Goal: Information Seeking & Learning: Learn about a topic

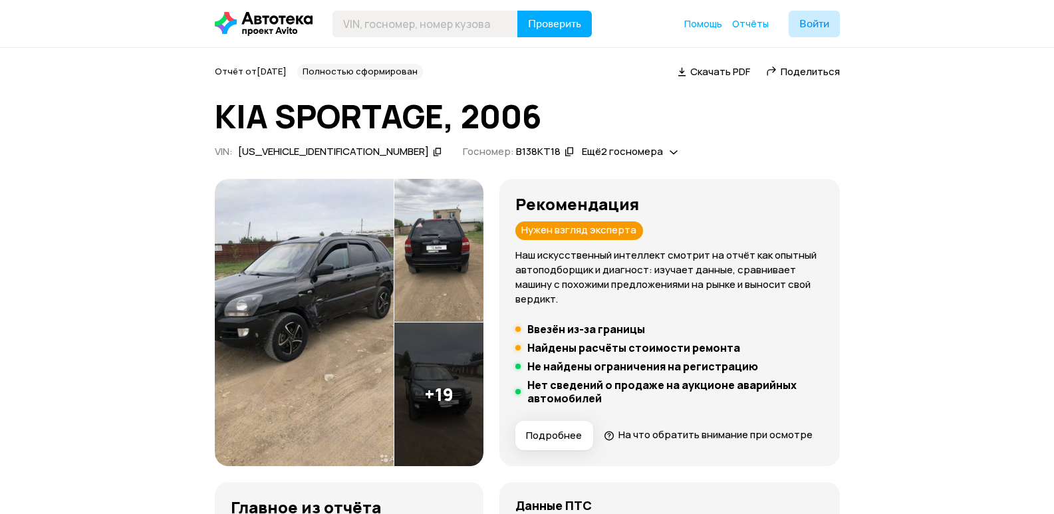
click at [275, 309] on img at bounding box center [304, 322] width 179 height 287
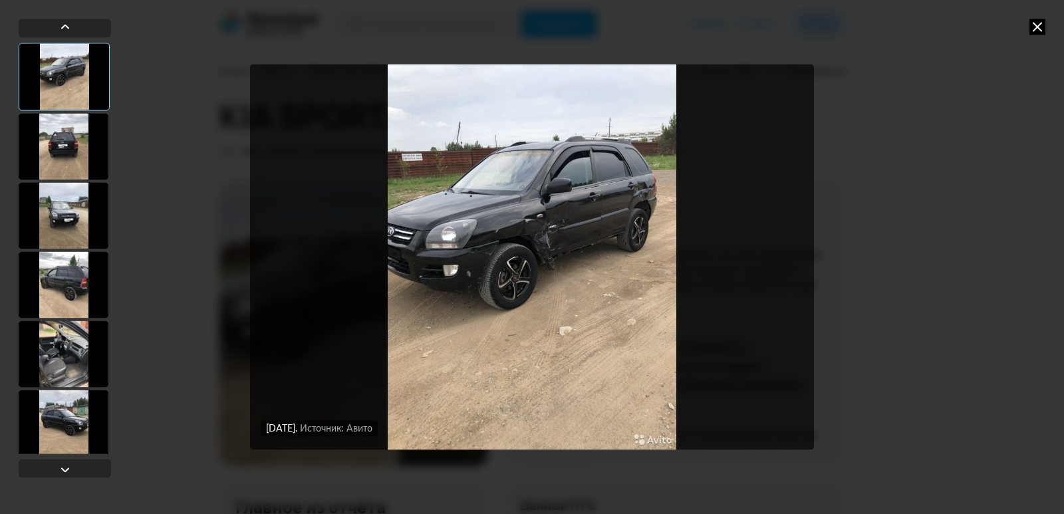
click at [55, 122] on div at bounding box center [64, 146] width 90 height 66
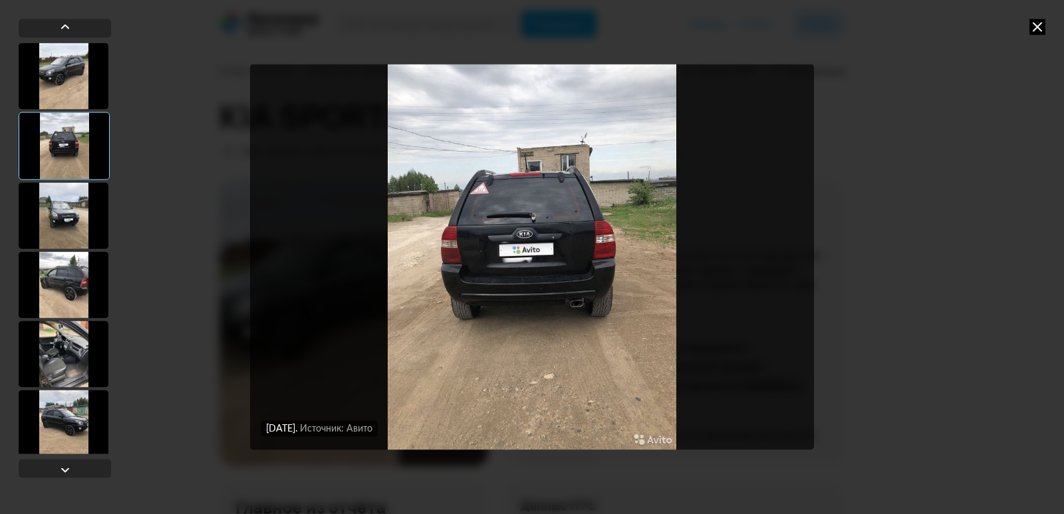
click at [72, 201] on div at bounding box center [64, 215] width 90 height 66
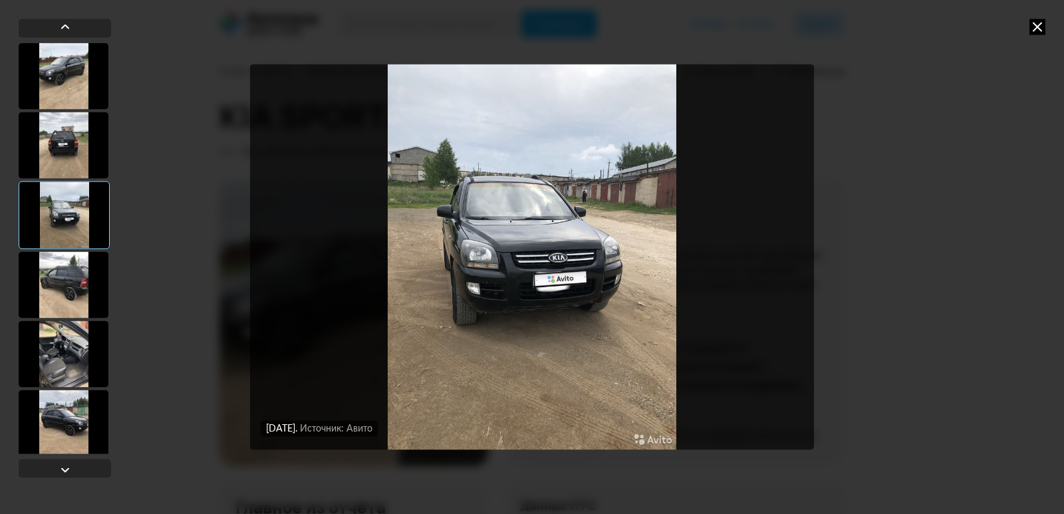
click at [64, 293] on div at bounding box center [64, 284] width 90 height 66
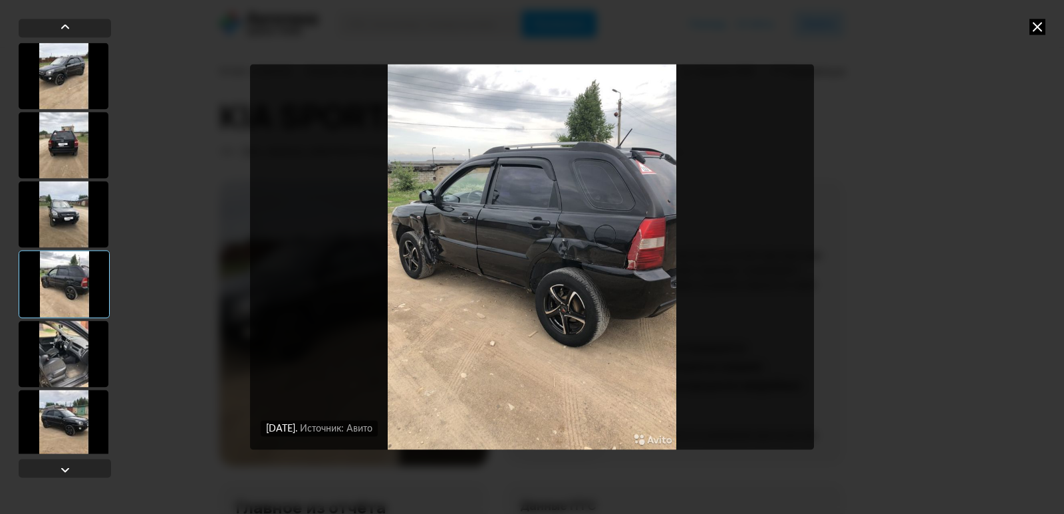
click at [62, 357] on div at bounding box center [64, 353] width 90 height 66
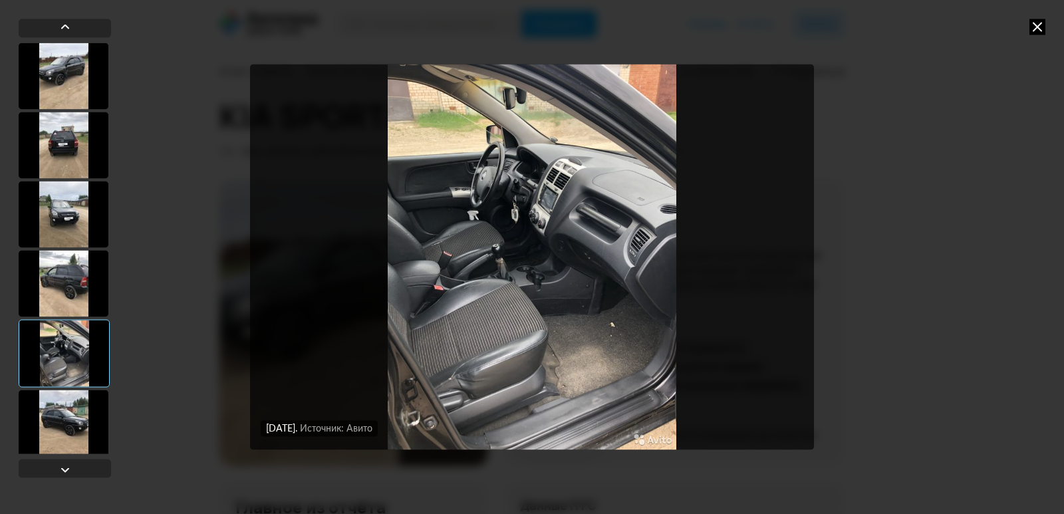
click at [70, 416] on div at bounding box center [64, 423] width 90 height 66
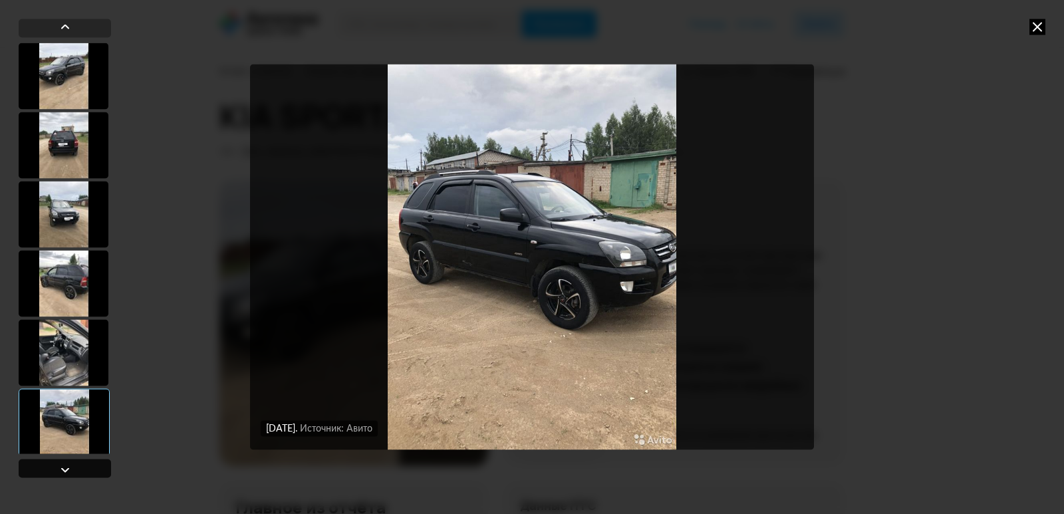
click at [69, 470] on div at bounding box center [65, 469] width 16 height 16
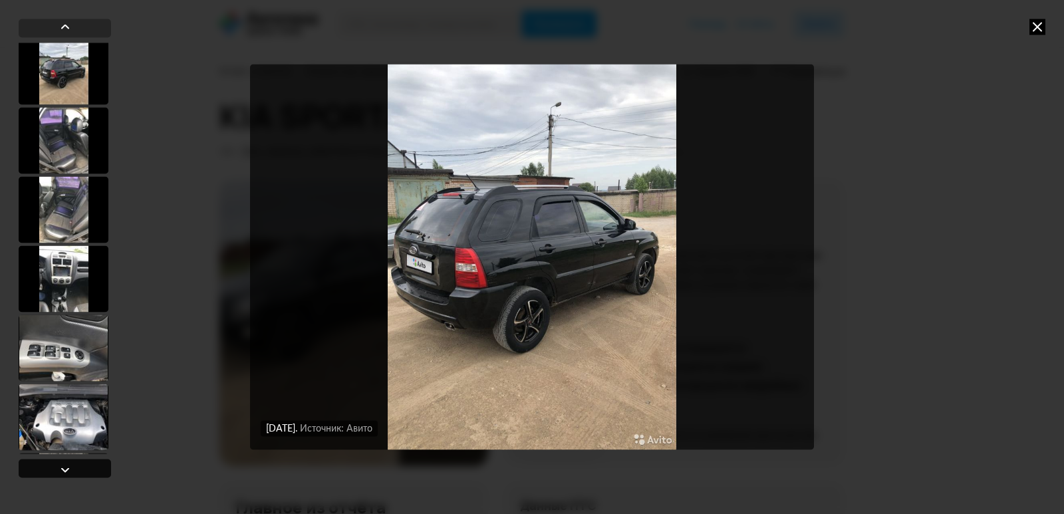
scroll to position [419, 0]
click at [69, 469] on div at bounding box center [65, 469] width 16 height 16
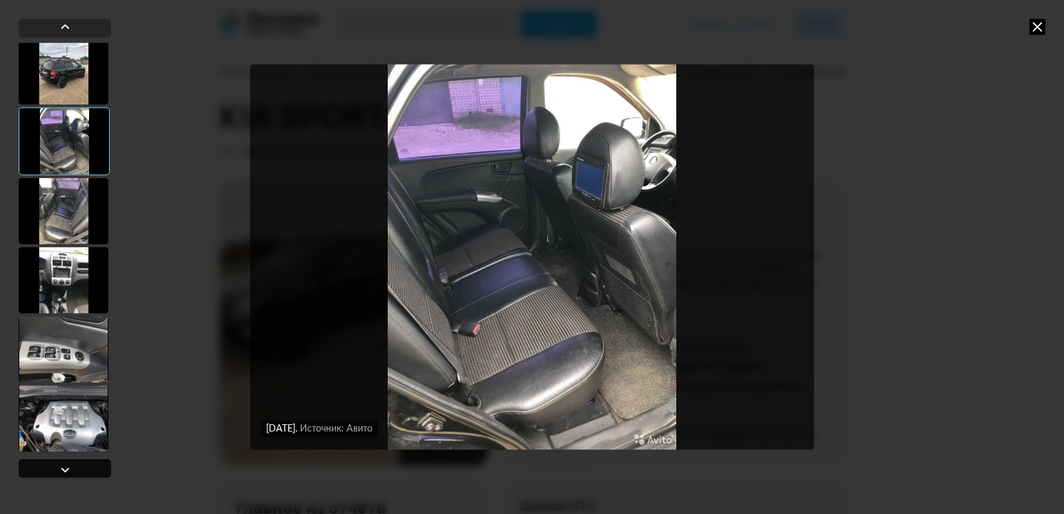
click at [69, 469] on div at bounding box center [65, 469] width 16 height 16
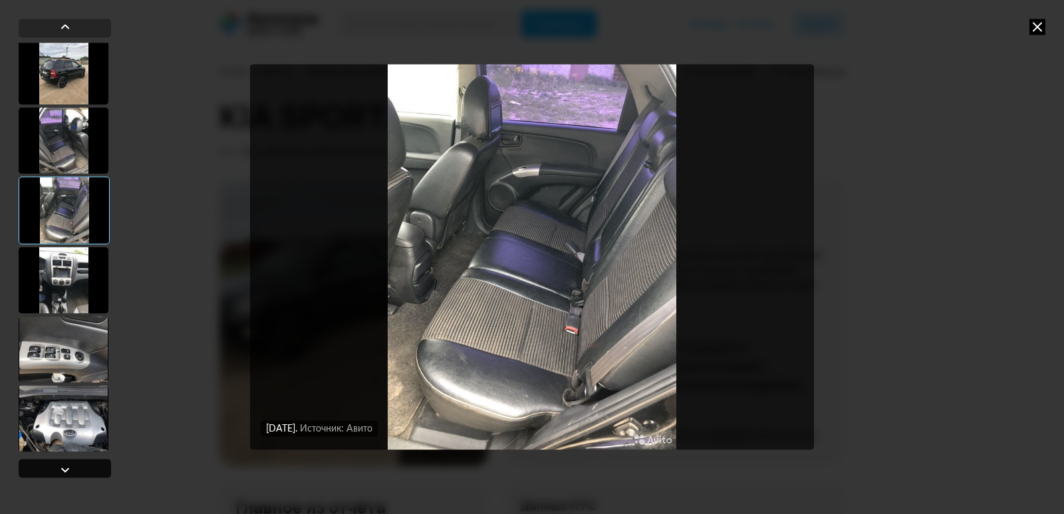
click at [69, 469] on div at bounding box center [65, 469] width 16 height 16
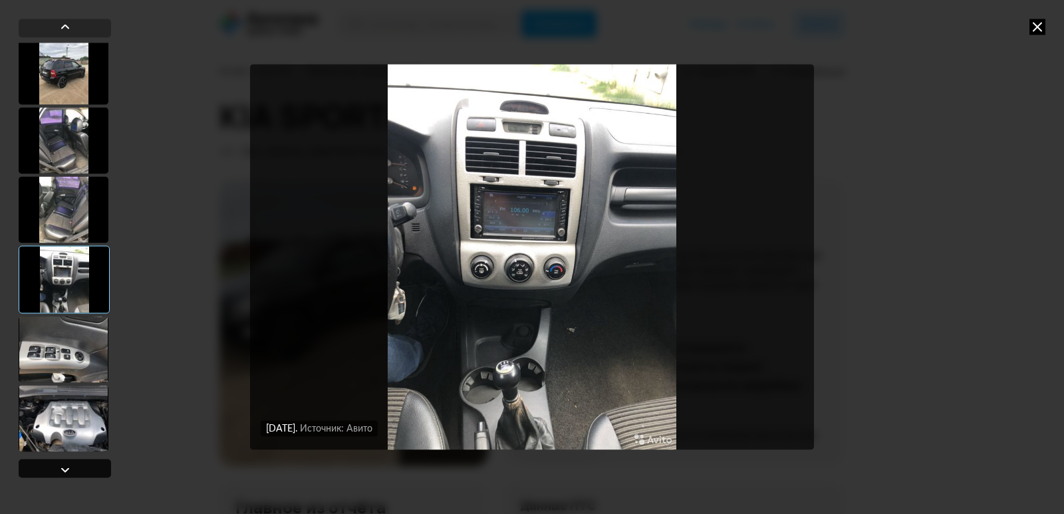
click at [69, 469] on div at bounding box center [65, 469] width 16 height 16
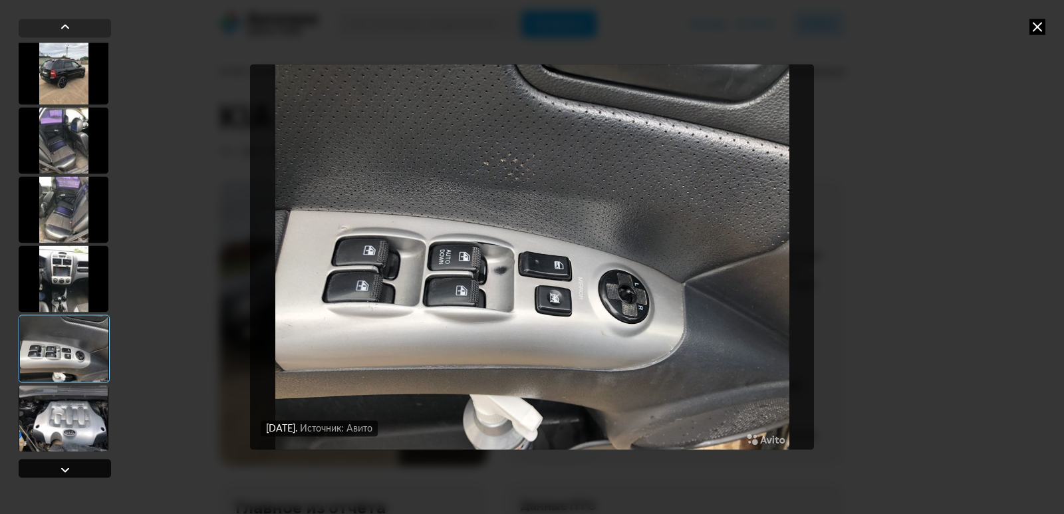
click at [69, 468] on div at bounding box center [65, 469] width 16 height 16
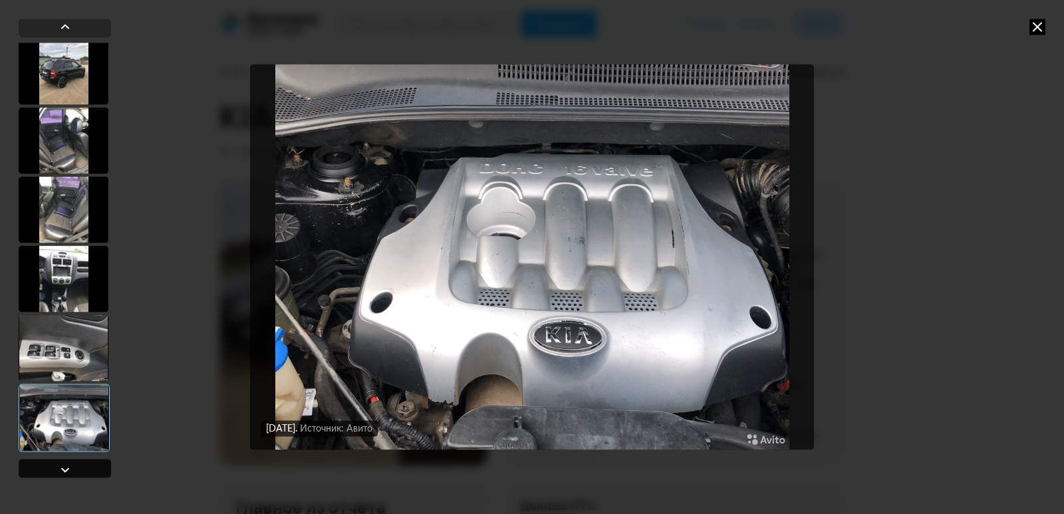
click at [72, 467] on div at bounding box center [65, 469] width 16 height 16
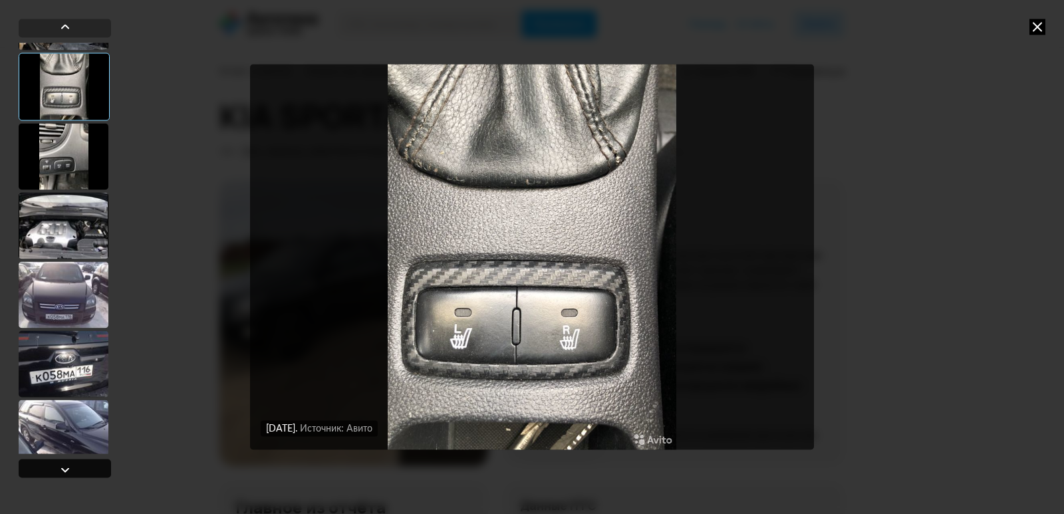
click at [79, 465] on div at bounding box center [65, 468] width 92 height 19
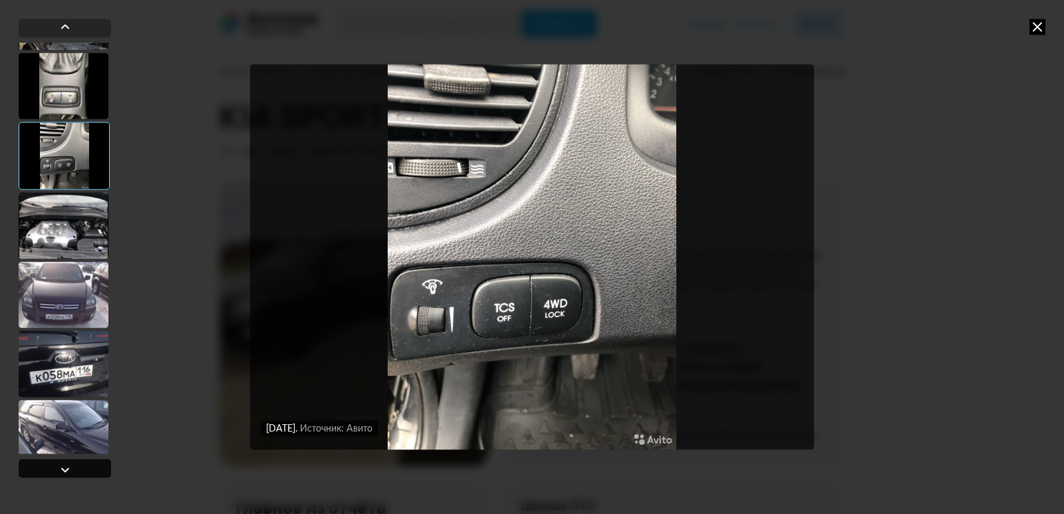
click at [79, 465] on div at bounding box center [65, 468] width 92 height 19
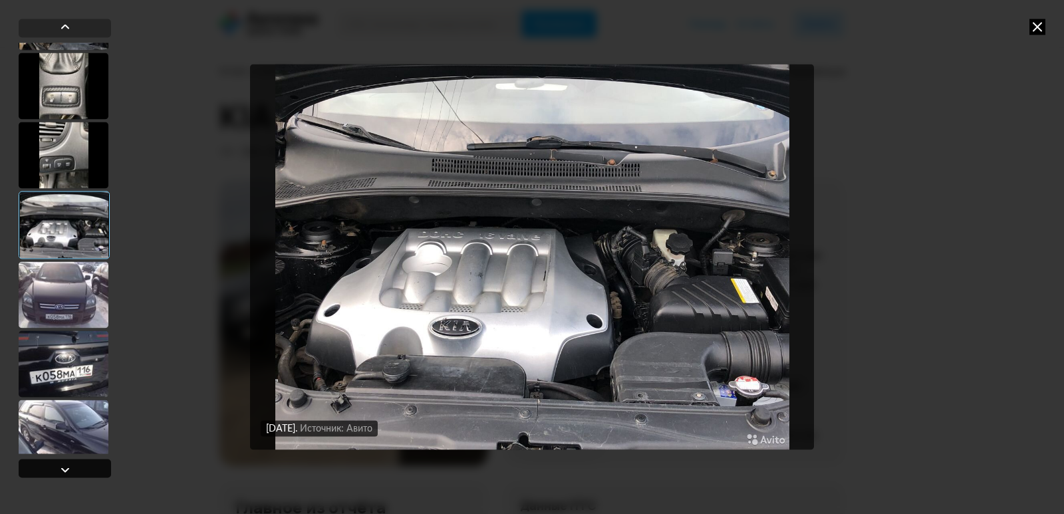
click at [79, 465] on div at bounding box center [65, 468] width 92 height 19
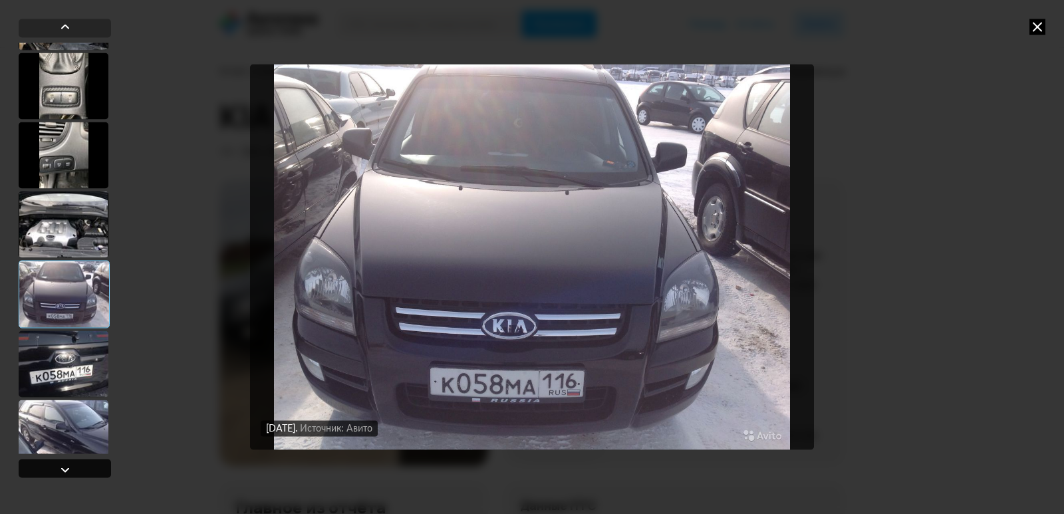
click at [80, 462] on div at bounding box center [65, 468] width 92 height 19
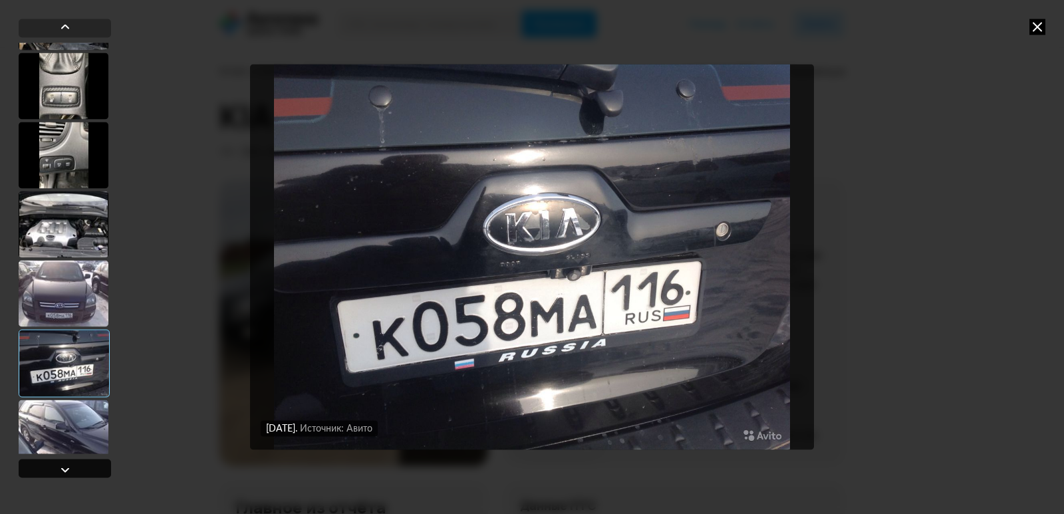
click at [80, 462] on div at bounding box center [65, 468] width 92 height 19
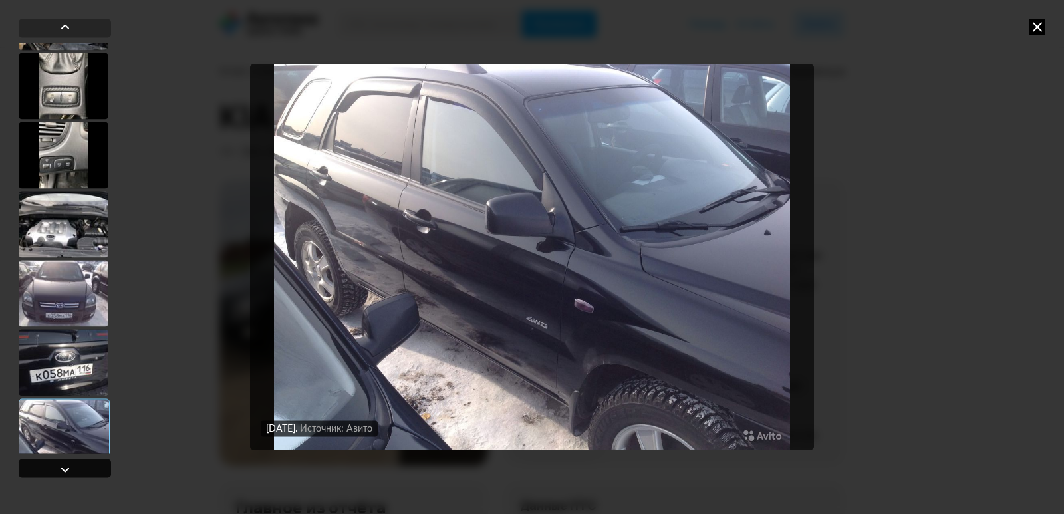
click at [80, 462] on div at bounding box center [65, 468] width 92 height 19
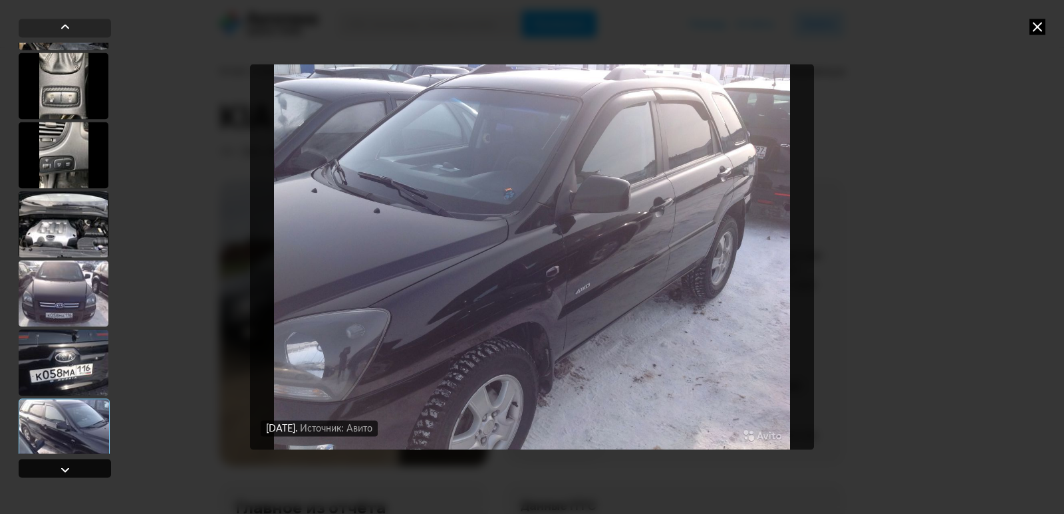
scroll to position [1112, 0]
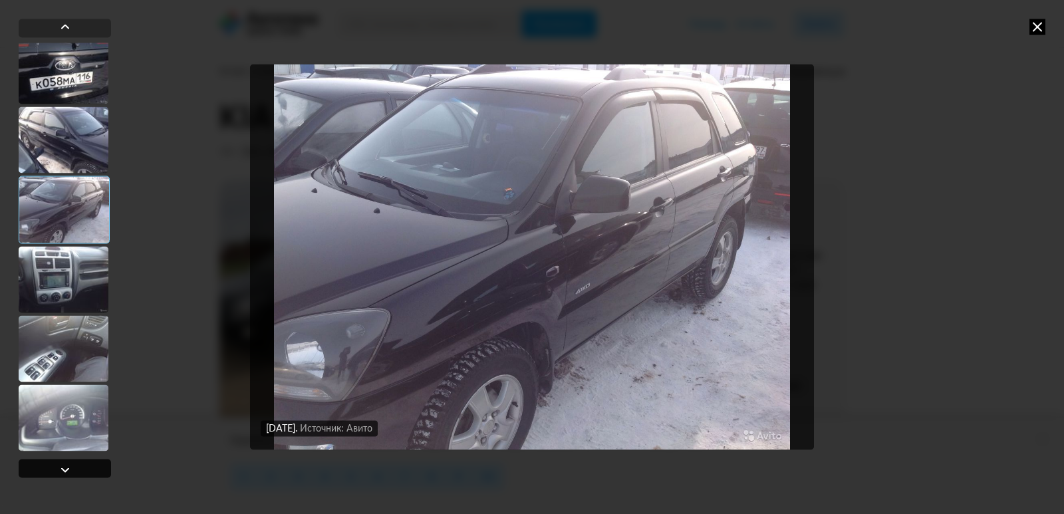
click at [80, 462] on div at bounding box center [65, 468] width 92 height 19
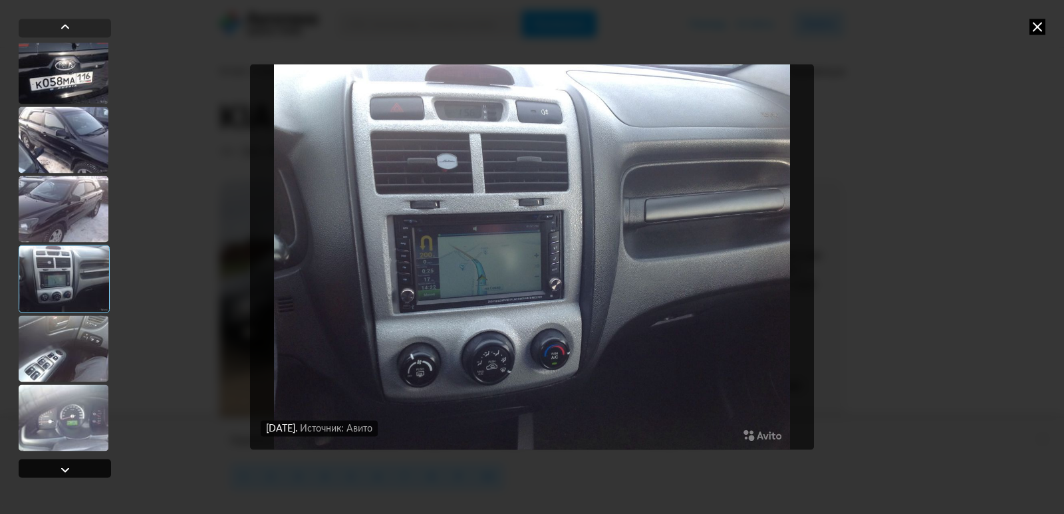
click at [80, 462] on div at bounding box center [65, 468] width 92 height 19
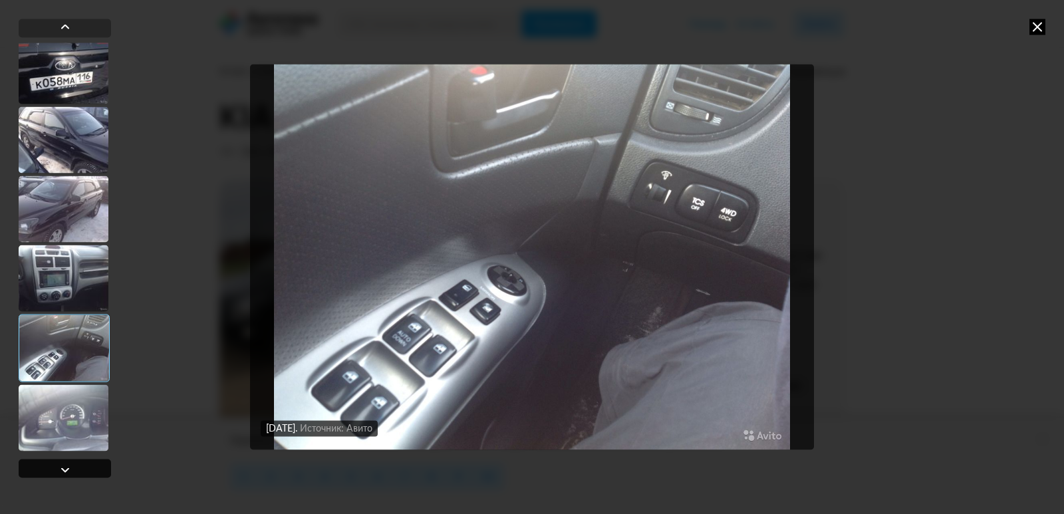
click at [80, 462] on div at bounding box center [65, 468] width 92 height 19
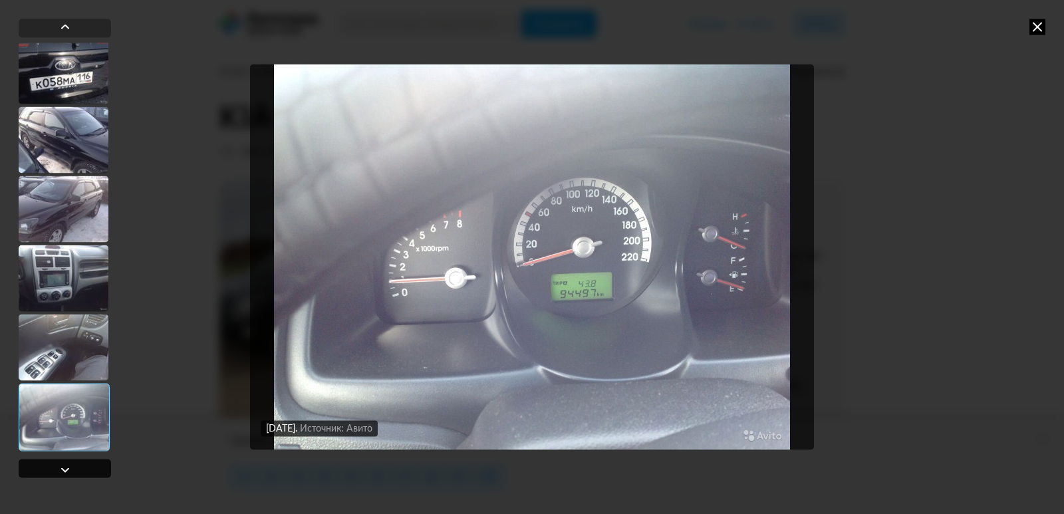
click at [80, 462] on div at bounding box center [65, 468] width 92 height 19
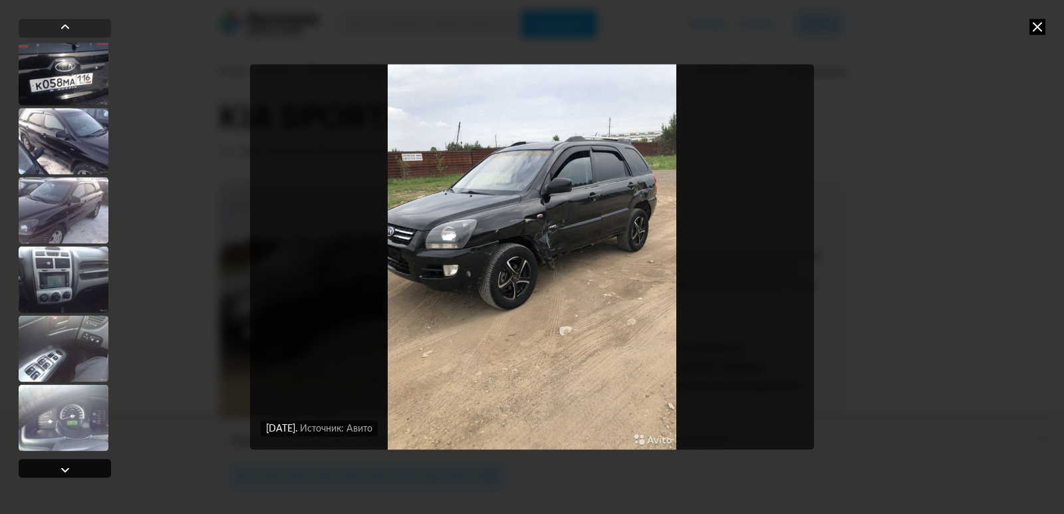
click at [67, 471] on div at bounding box center [65, 469] width 16 height 16
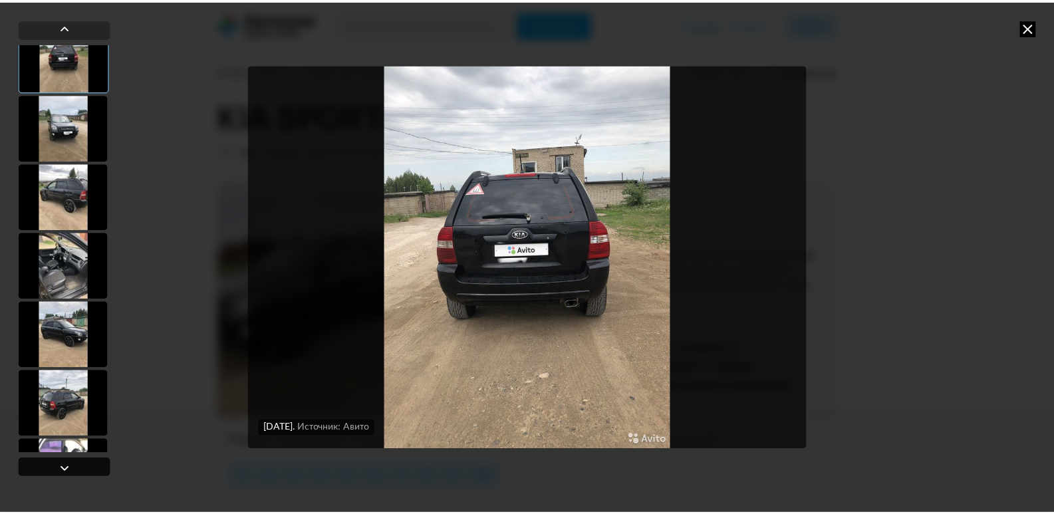
scroll to position [87, 0]
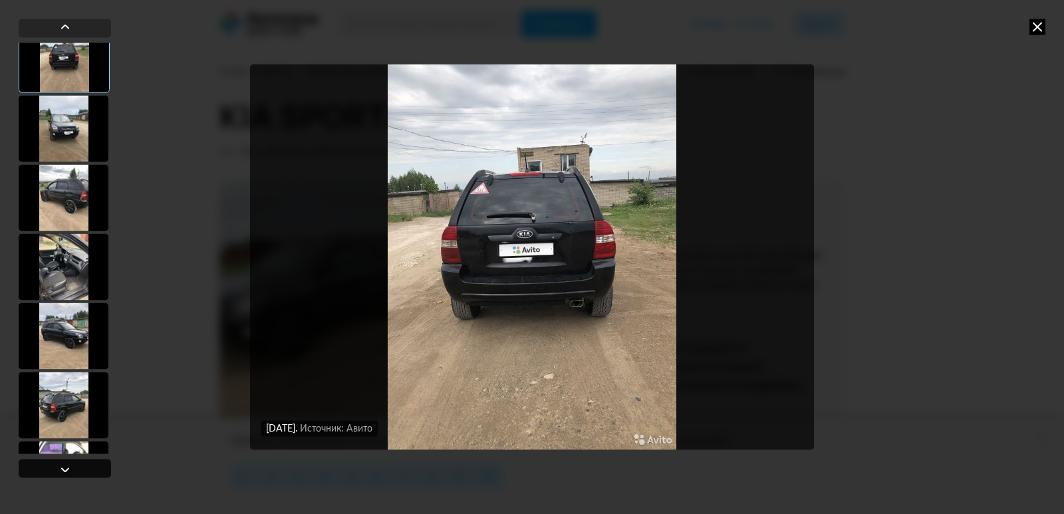
click at [67, 471] on div at bounding box center [65, 469] width 16 height 16
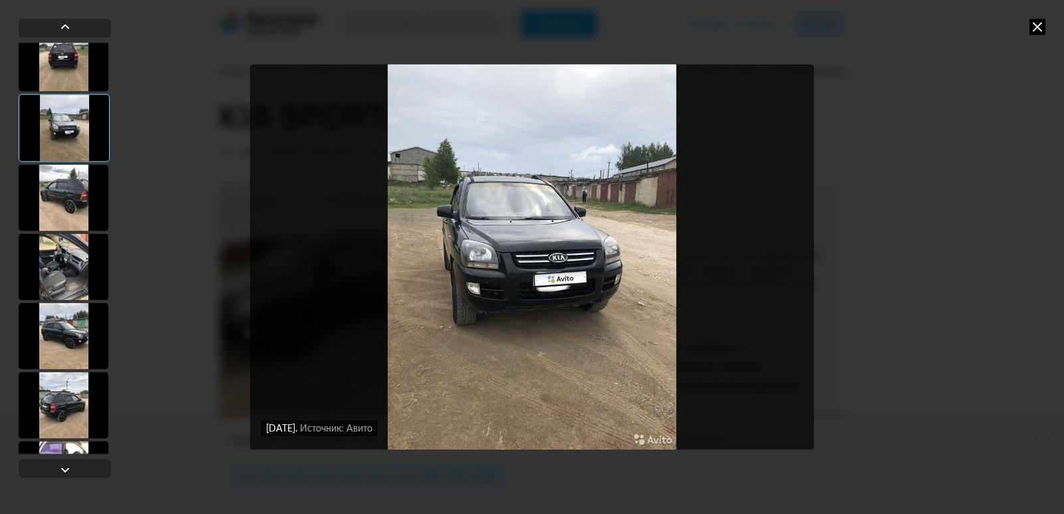
click at [1042, 27] on icon at bounding box center [1037, 27] width 16 height 16
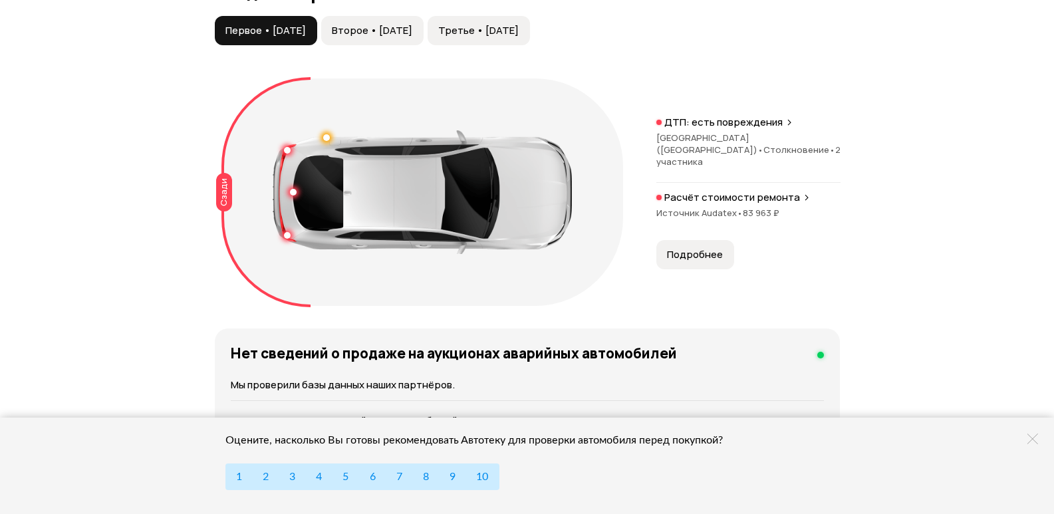
scroll to position [1463, 0]
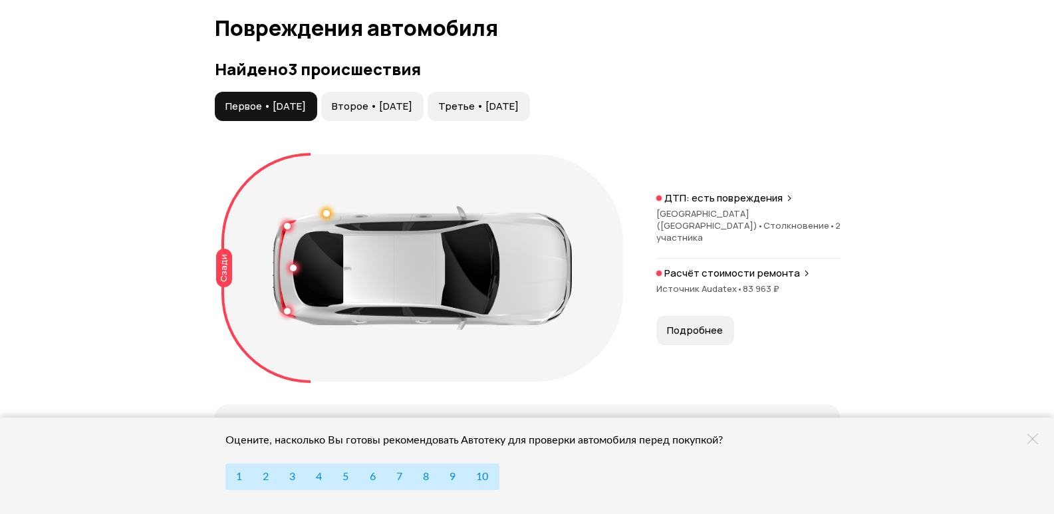
click at [386, 113] on span "Второе • [DATE]" at bounding box center [372, 106] width 80 height 13
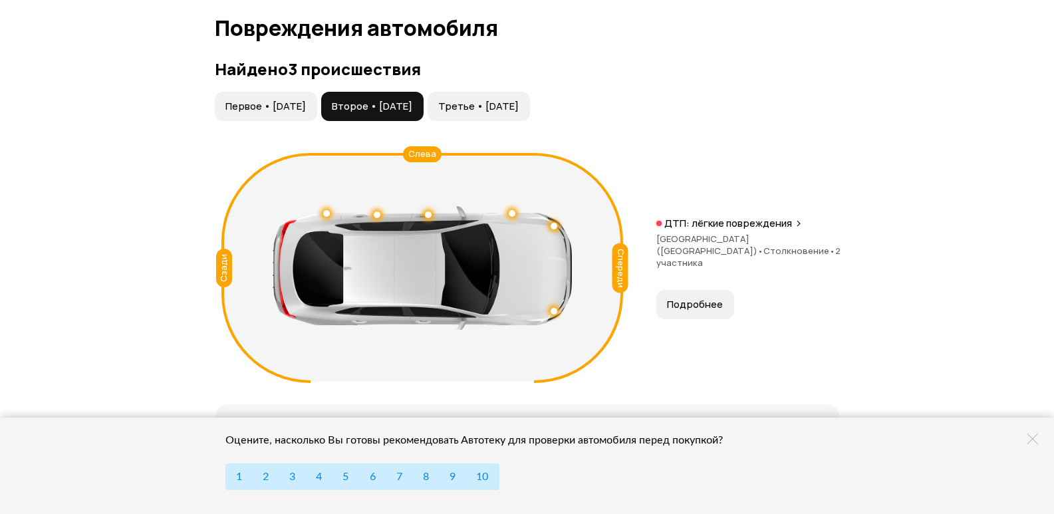
click at [519, 113] on span "Третье • [DATE]" at bounding box center [478, 106] width 80 height 13
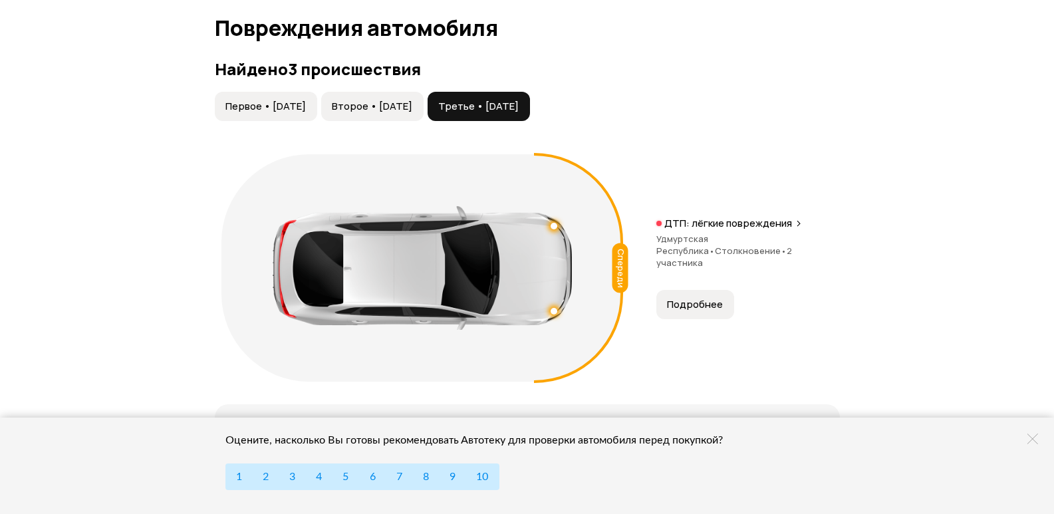
click at [384, 113] on span "Второе • [DATE]" at bounding box center [372, 106] width 80 height 13
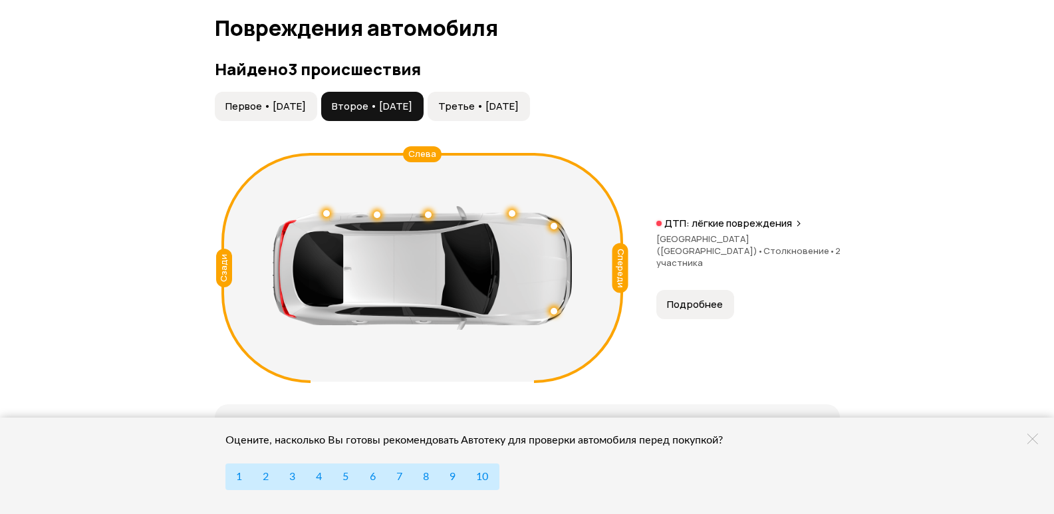
click at [253, 113] on span "Первое • [DATE]" at bounding box center [265, 106] width 80 height 13
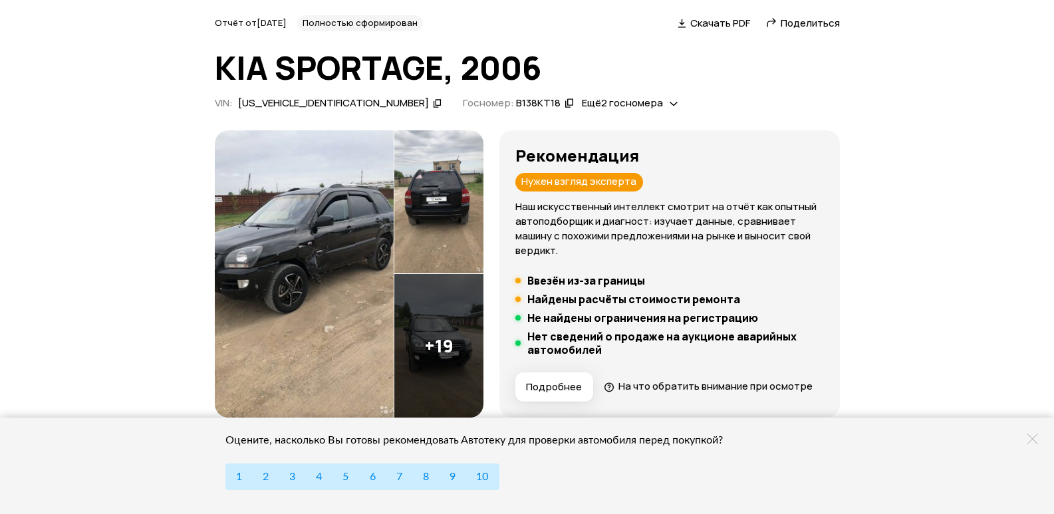
scroll to position [0, 0]
